Goal: Information Seeking & Learning: Learn about a topic

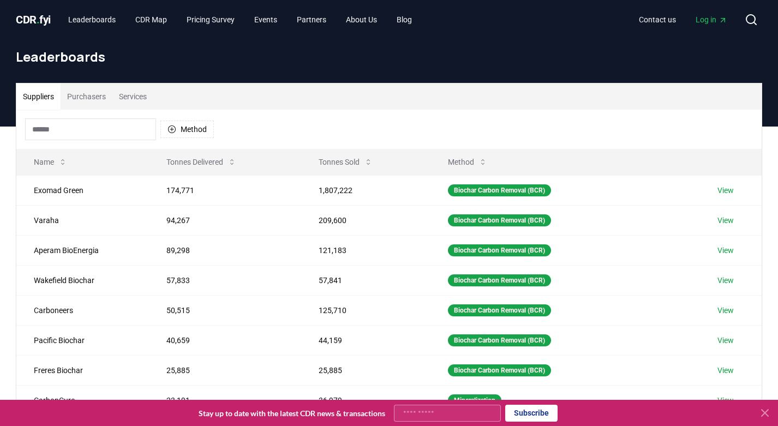
click at [47, 92] on button "Suppliers" at bounding box center [38, 97] width 44 height 26
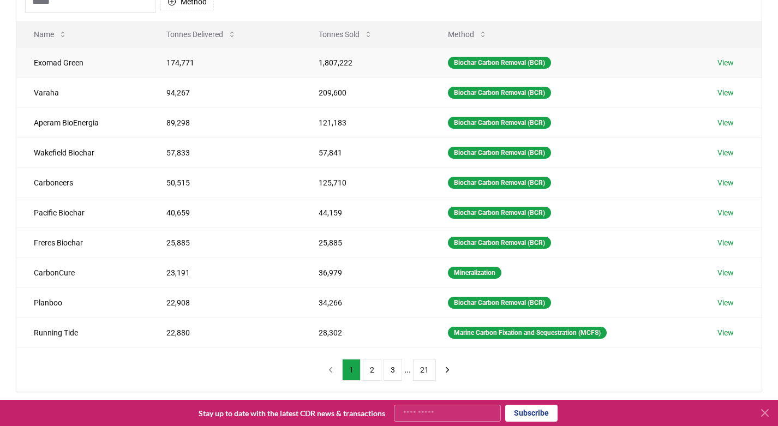
scroll to position [132, 0]
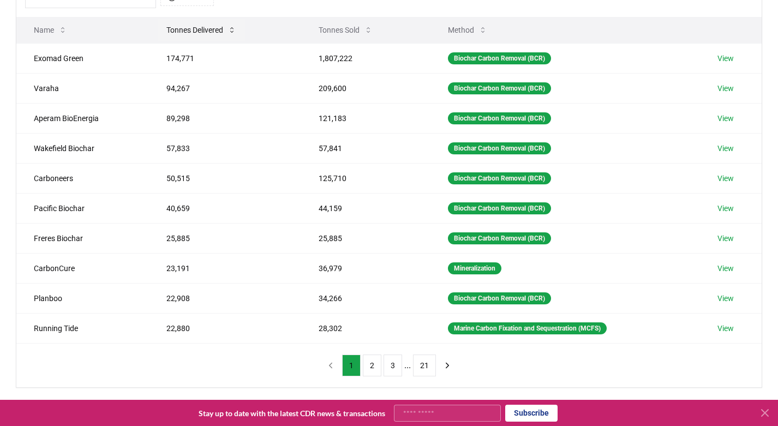
click at [198, 28] on button "Tonnes Delivered" at bounding box center [201, 30] width 87 height 22
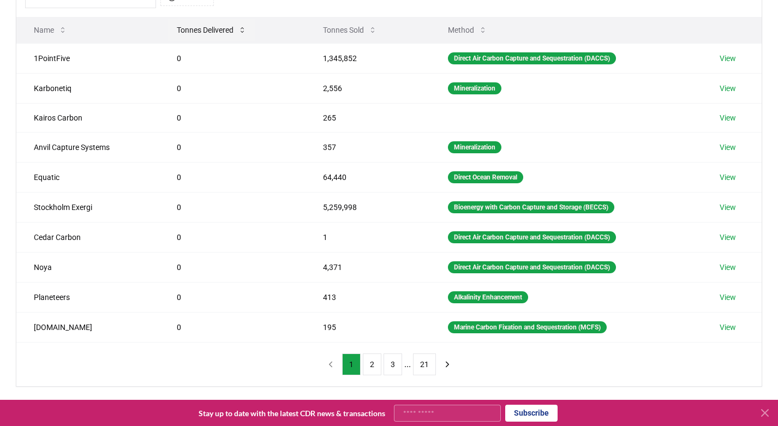
click at [208, 26] on button "Tonnes Delivered" at bounding box center [211, 30] width 87 height 22
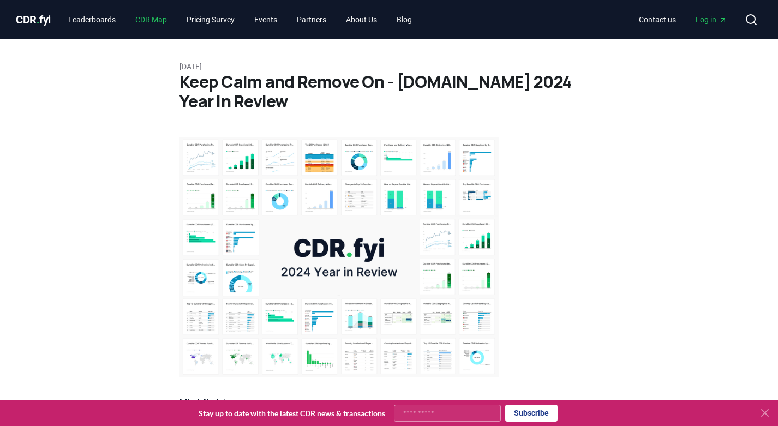
click at [154, 18] on link "CDR Map" at bounding box center [151, 20] width 49 height 20
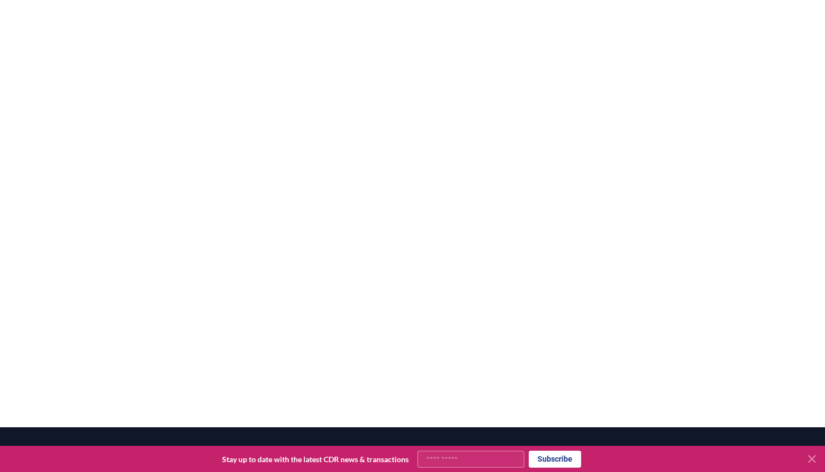
scroll to position [198, 0]
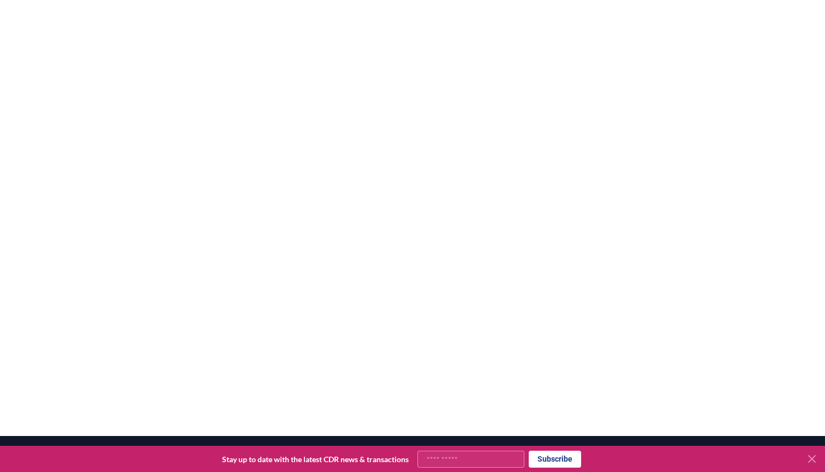
click at [778, 426] on icon at bounding box center [812, 459] width 7 height 7
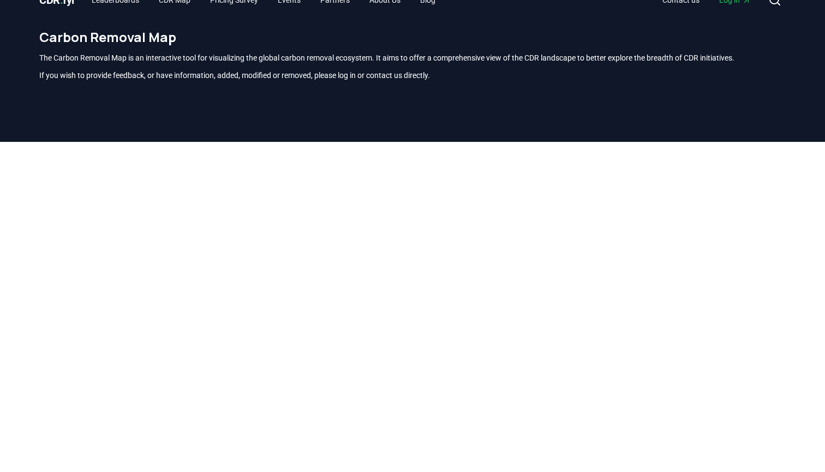
scroll to position [0, 0]
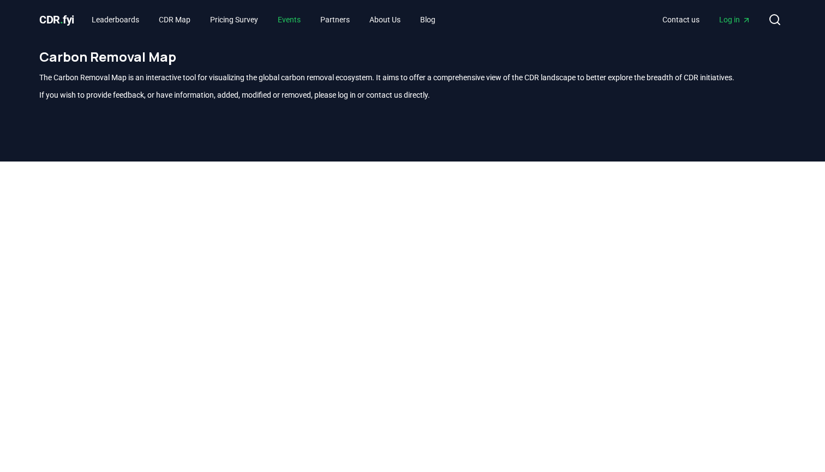
click at [305, 18] on link "Events" at bounding box center [289, 20] width 40 height 20
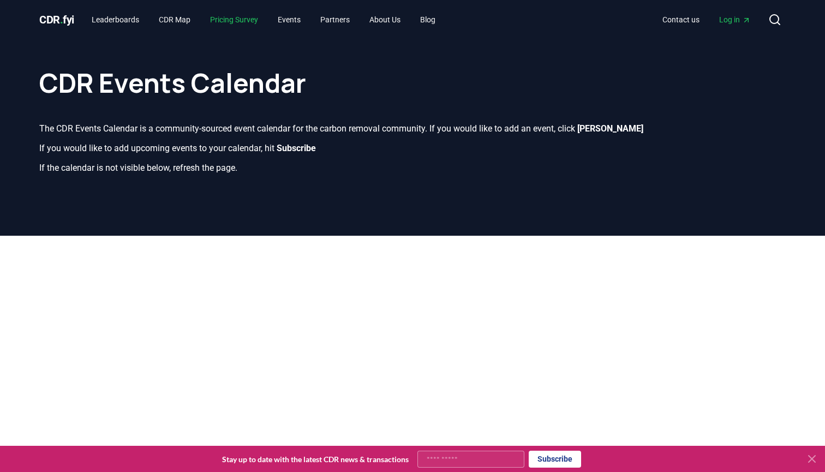
click at [235, 16] on link "Pricing Survey" at bounding box center [233, 20] width 65 height 20
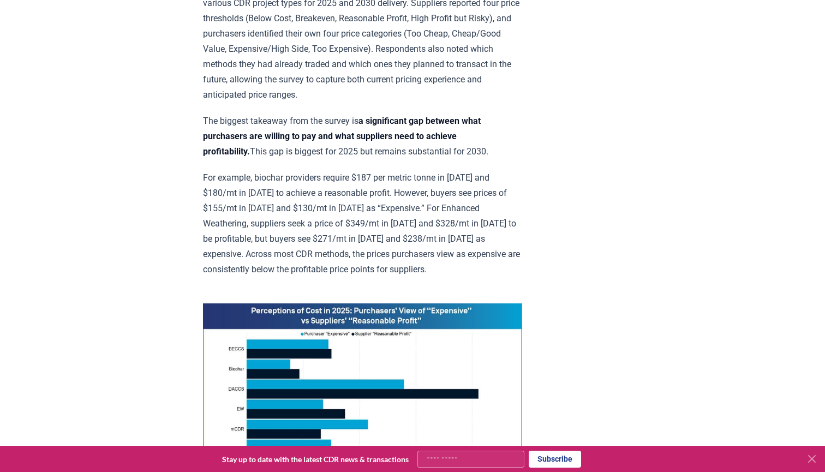
scroll to position [712, 0]
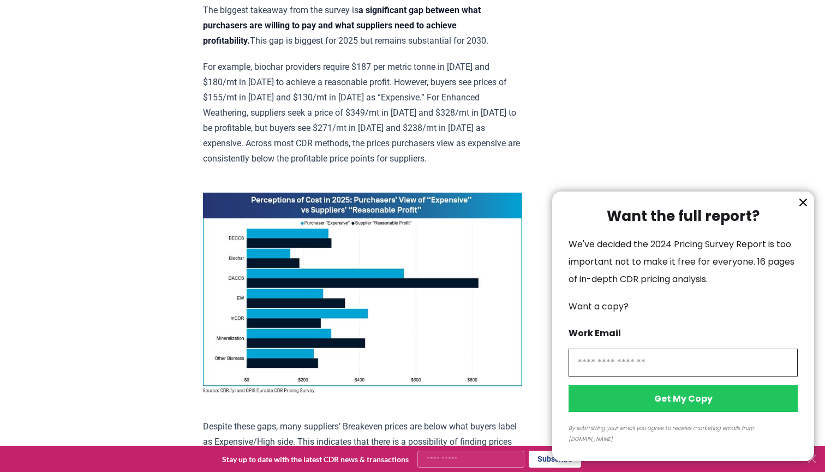
click at [778, 206] on icon "information" at bounding box center [803, 202] width 7 height 7
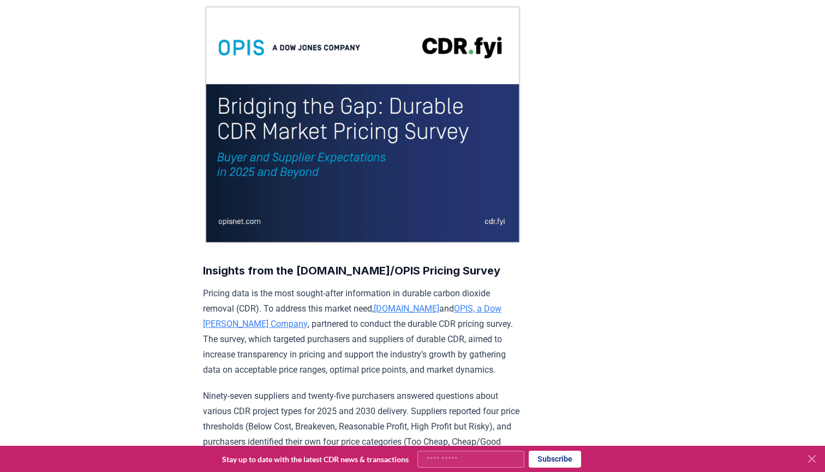
scroll to position [0, 0]
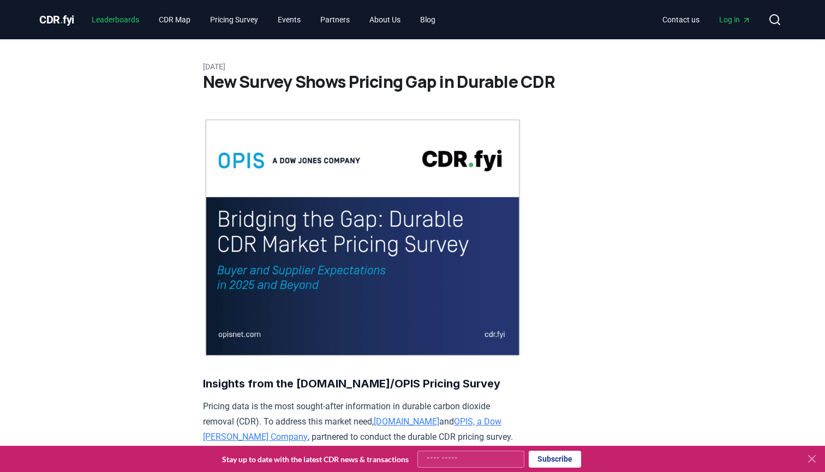
click at [117, 26] on link "Leaderboards" at bounding box center [115, 20] width 65 height 20
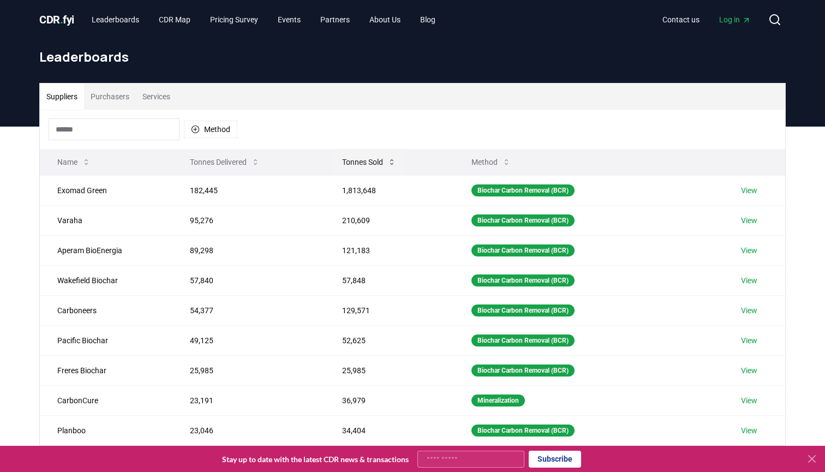
click at [366, 156] on button "Tonnes Sold" at bounding box center [368, 162] width 71 height 22
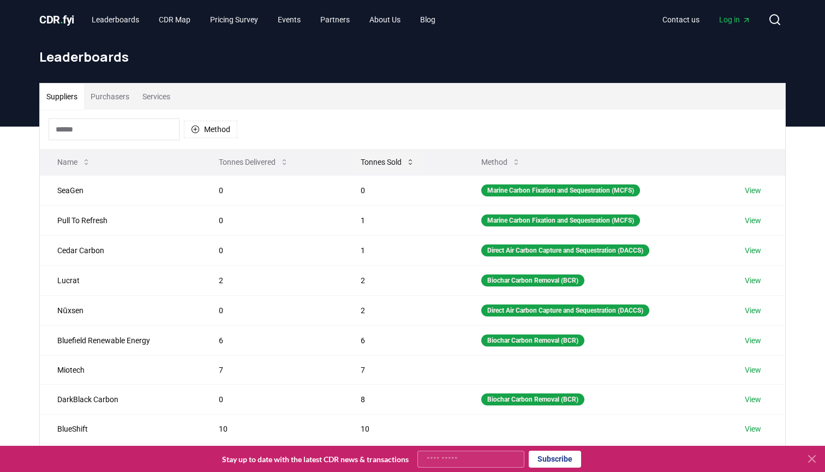
click at [366, 156] on button "Tonnes Sold" at bounding box center [387, 162] width 71 height 22
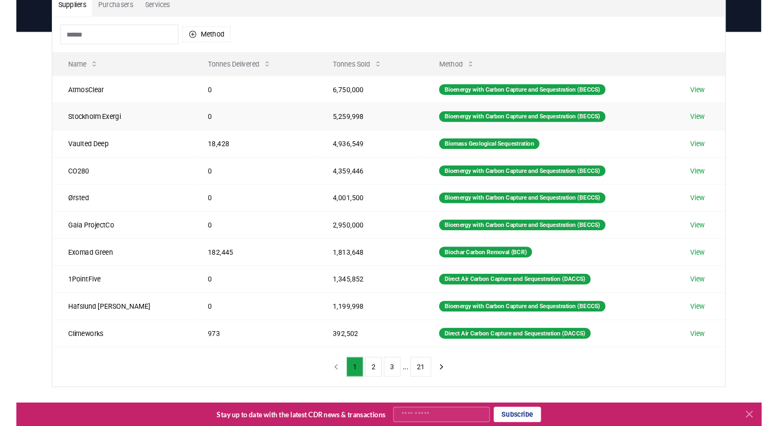
scroll to position [98, 0]
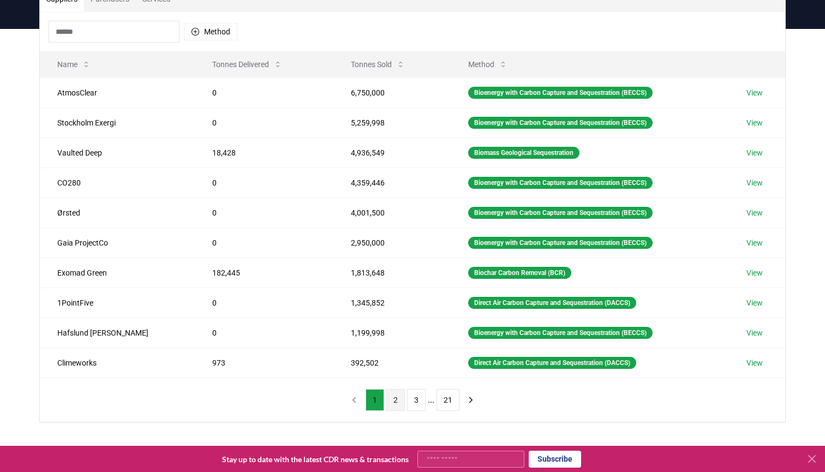
click at [398, 400] on button "2" at bounding box center [395, 400] width 19 height 22
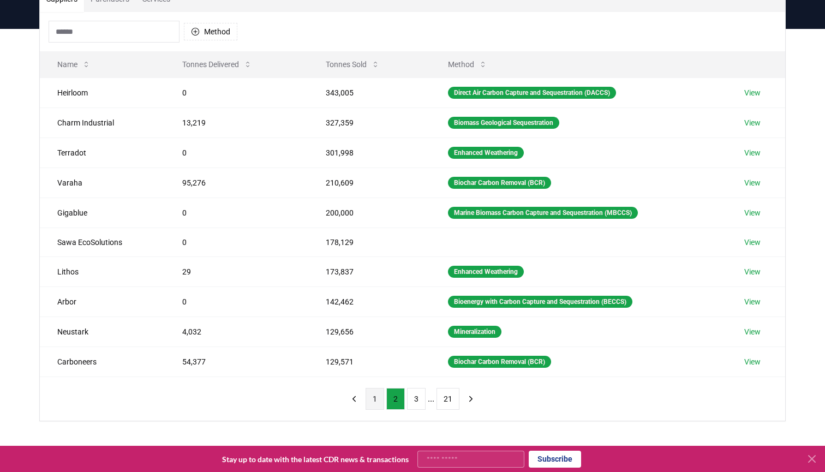
click at [380, 402] on button "1" at bounding box center [375, 399] width 19 height 22
